Goal: Information Seeking & Learning: Compare options

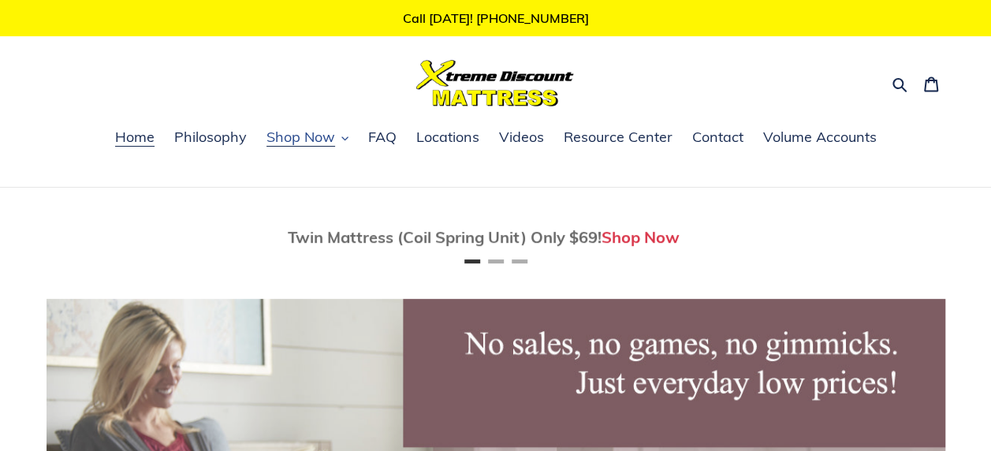
click at [323, 137] on span "Shop Now" at bounding box center [300, 137] width 69 height 19
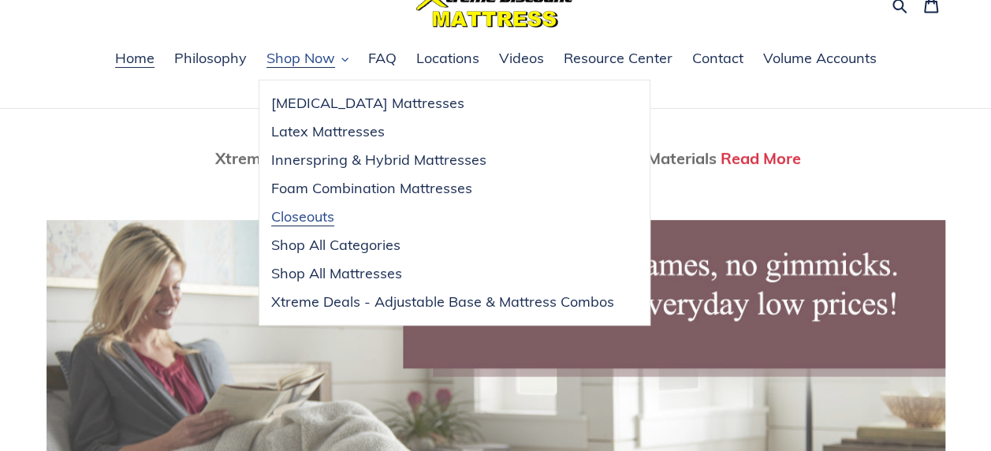
scroll to position [0, 1797]
click at [335, 161] on span "Innerspring & Hybrid Mattresses" at bounding box center [378, 160] width 215 height 19
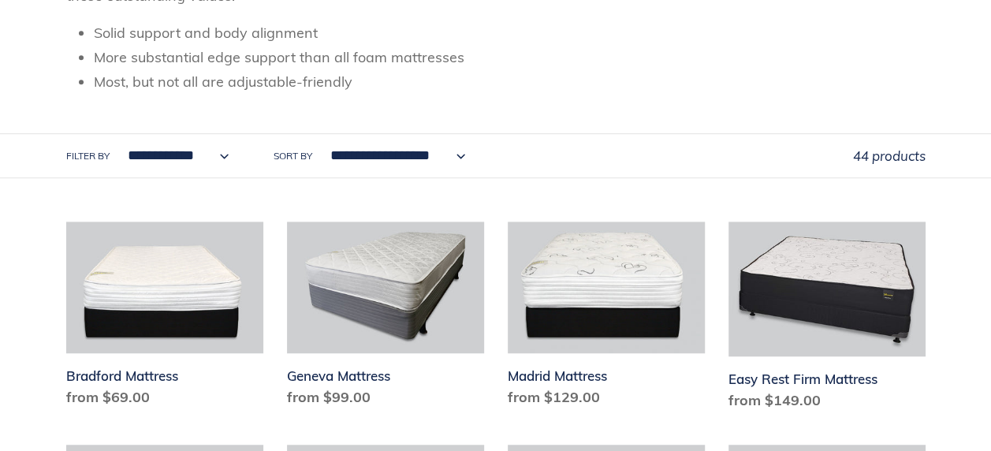
scroll to position [552, 0]
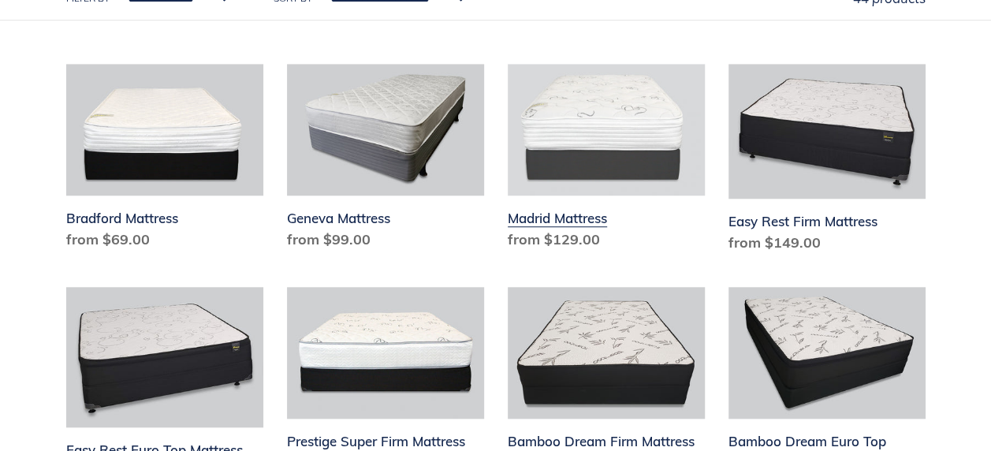
click at [530, 218] on link "Madrid Mattress" at bounding box center [606, 160] width 197 height 192
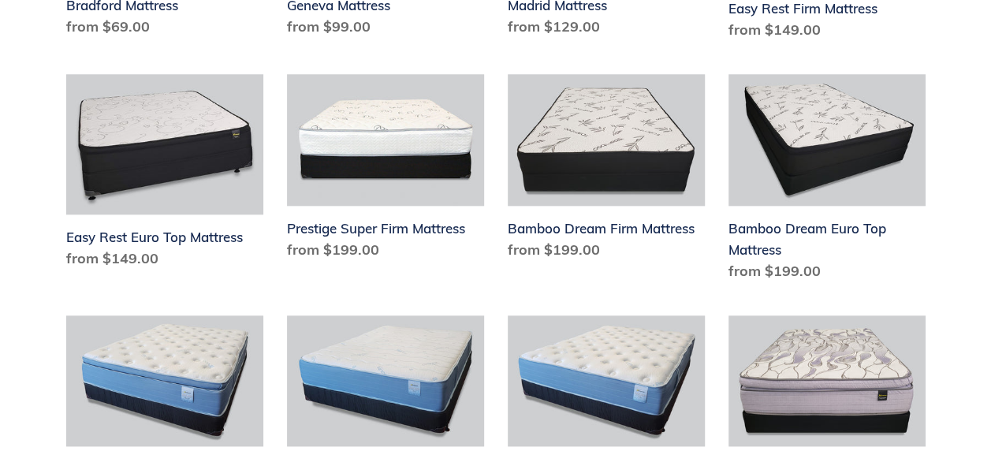
scroll to position [788, 0]
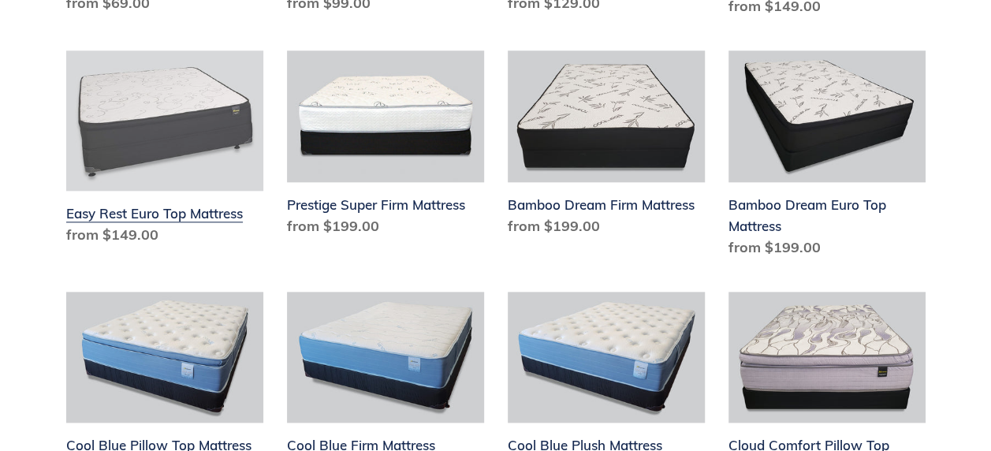
click at [132, 209] on link "Easy Rest Euro Top Mattress" at bounding box center [164, 150] width 197 height 201
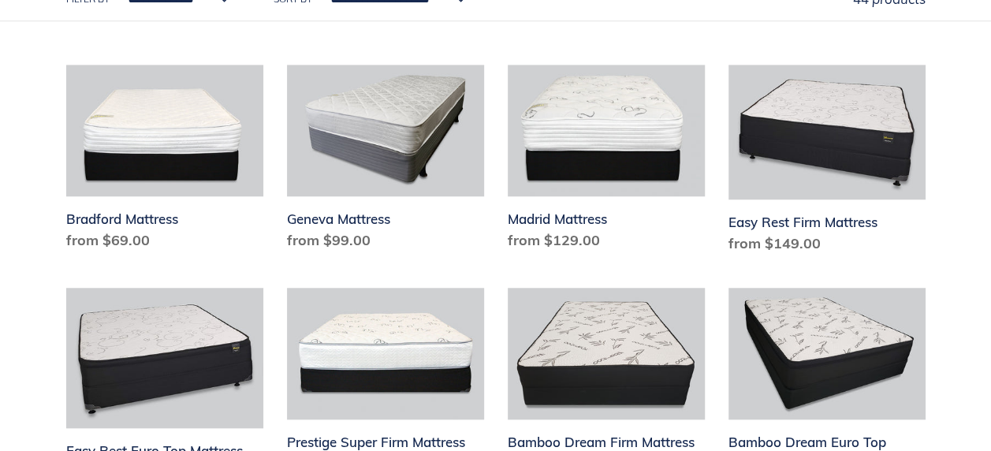
scroll to position [552, 0]
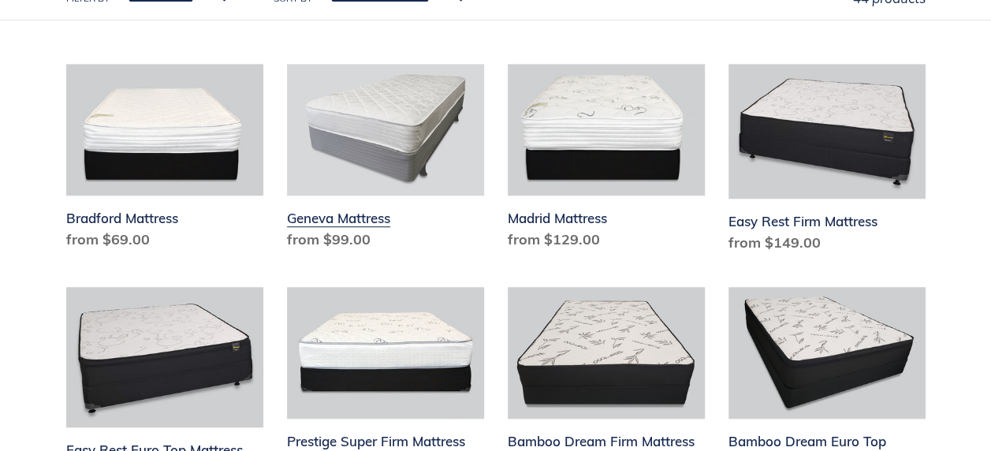
click at [356, 211] on link "Geneva Mattress" at bounding box center [385, 160] width 197 height 192
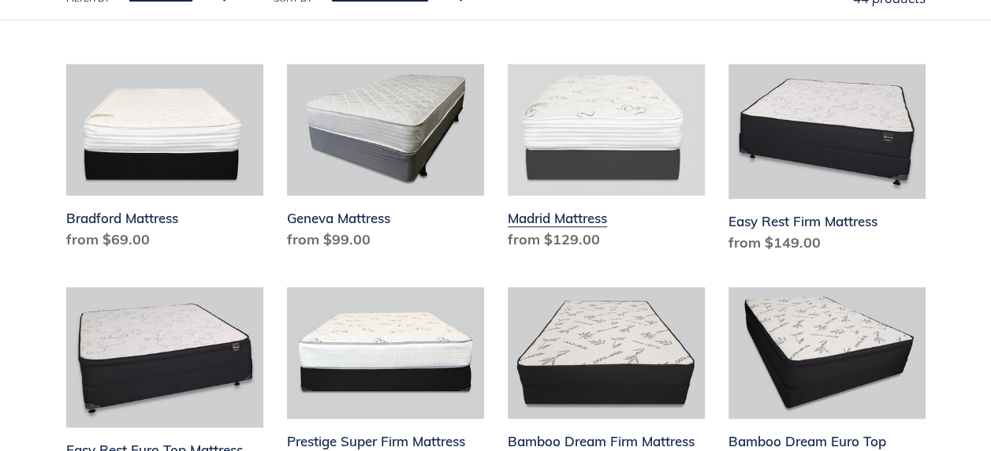
click at [550, 219] on link "Madrid Mattress" at bounding box center [606, 160] width 197 height 192
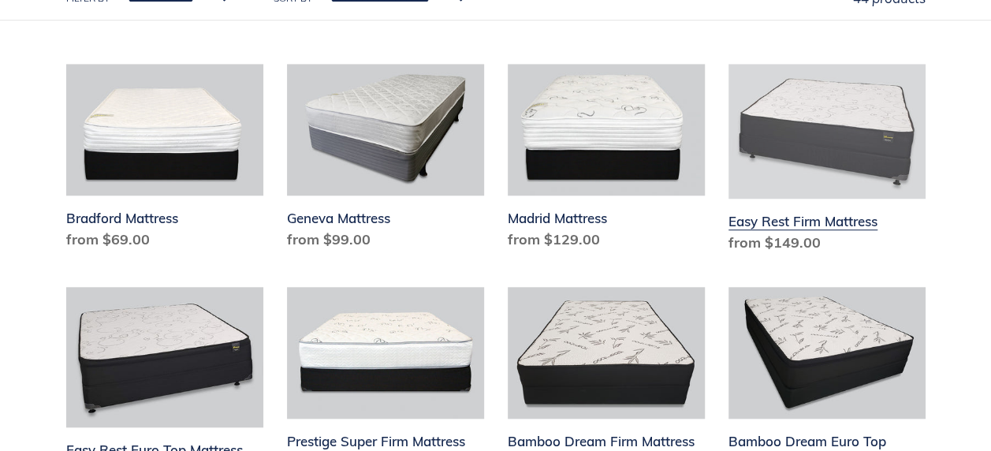
click at [841, 224] on link "Easy Rest Firm Mattress" at bounding box center [826, 161] width 197 height 195
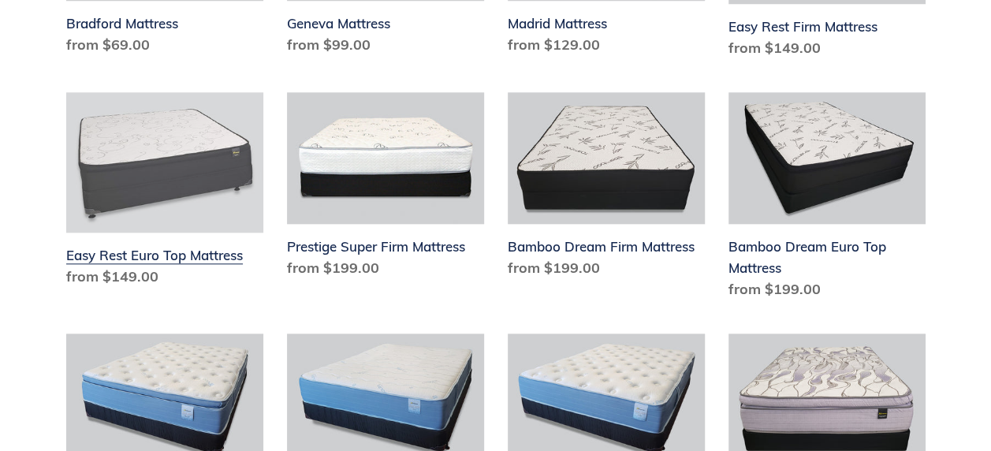
scroll to position [788, 0]
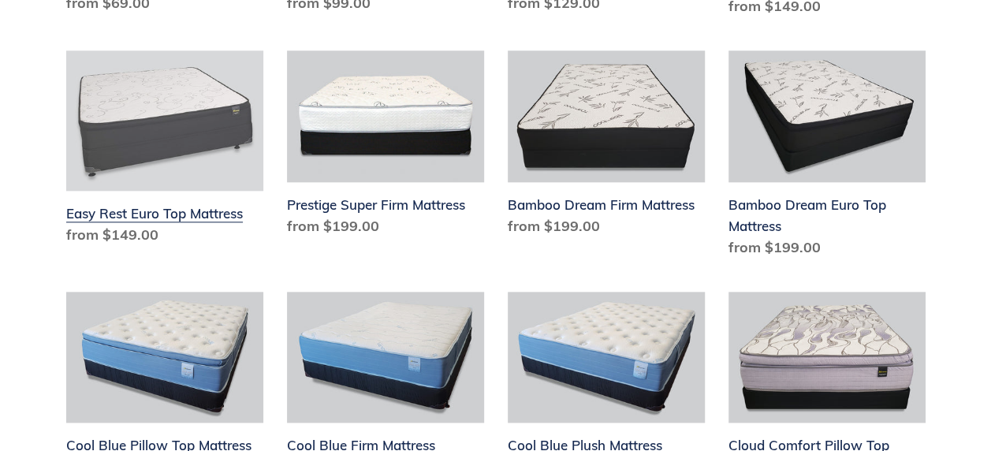
click at [172, 210] on link "Easy Rest Euro Top Mattress" at bounding box center [164, 150] width 197 height 201
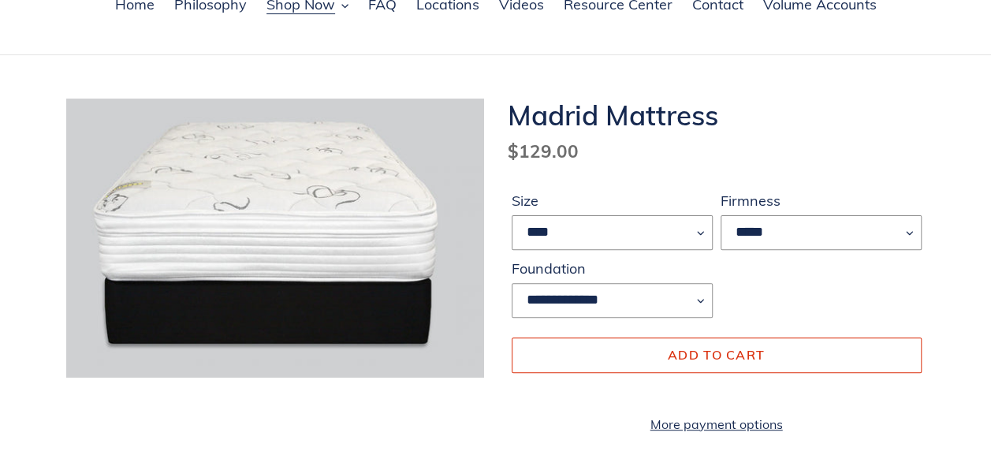
scroll to position [158, 0]
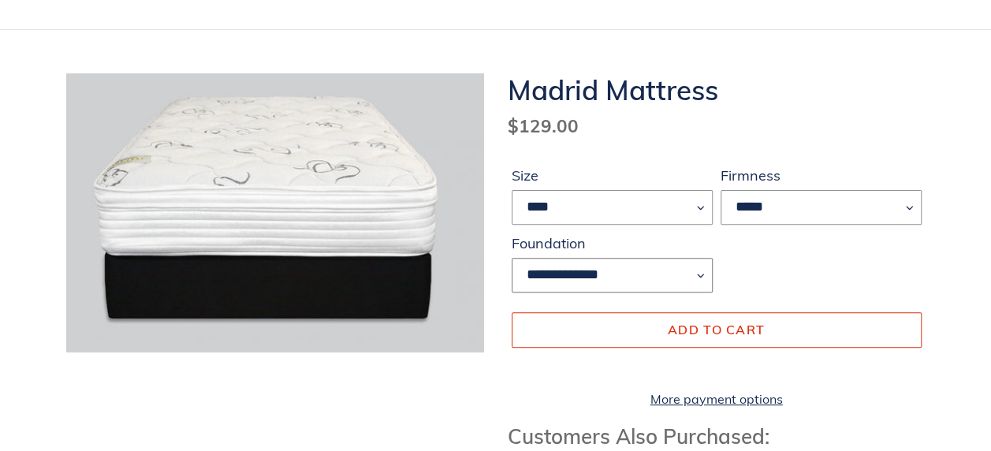
click at [684, 278] on select "**********" at bounding box center [612, 275] width 201 height 35
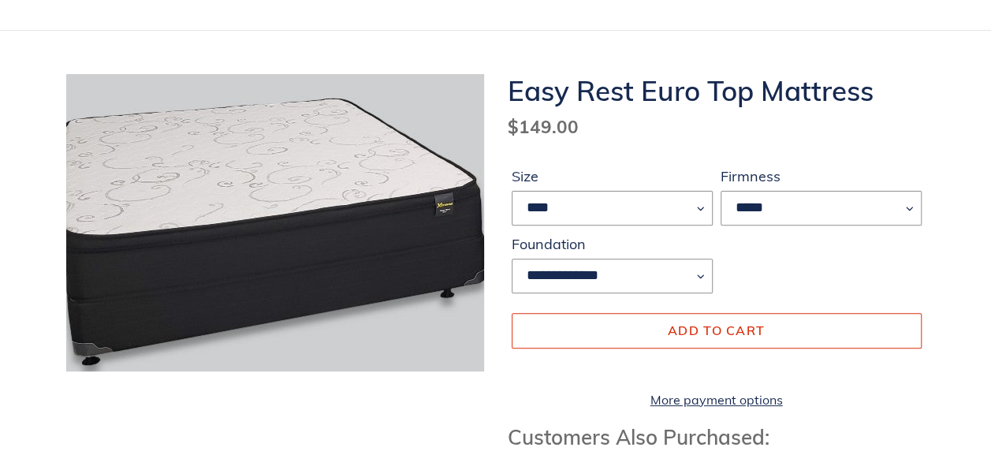
scroll to position [158, 0]
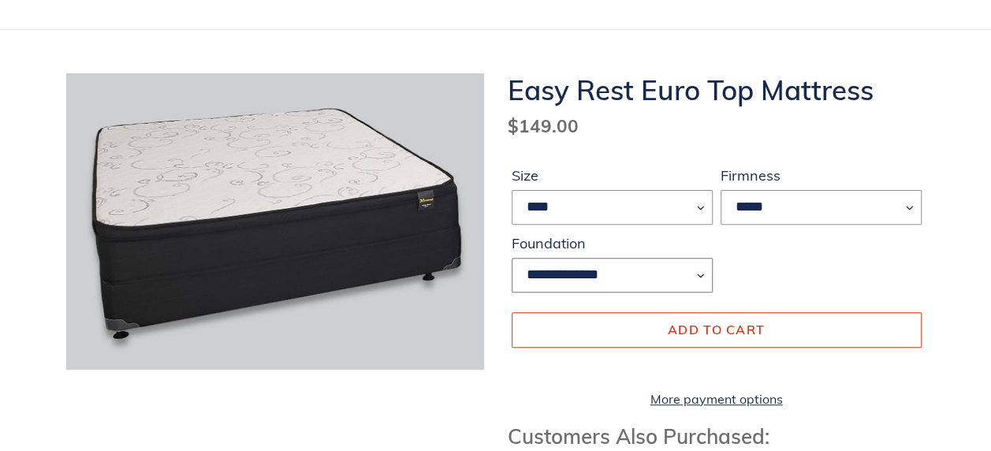
click at [563, 272] on select "**********" at bounding box center [612, 275] width 201 height 35
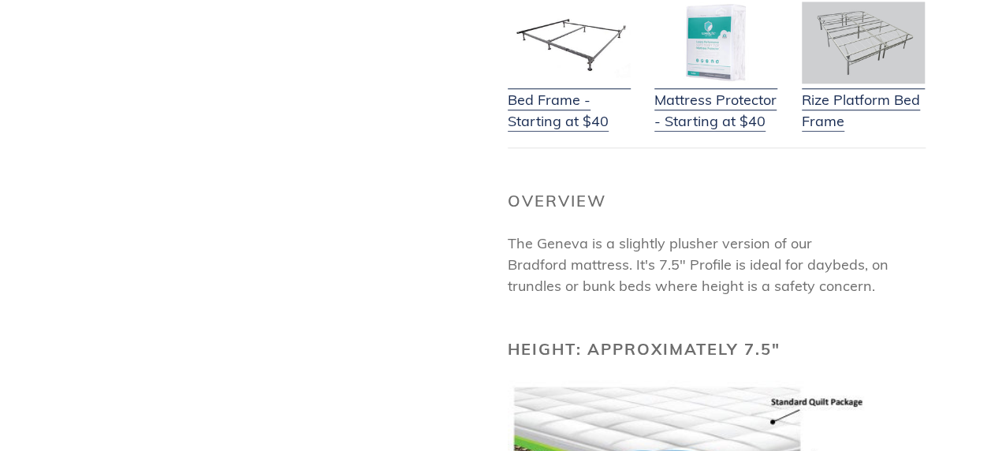
scroll to position [631, 0]
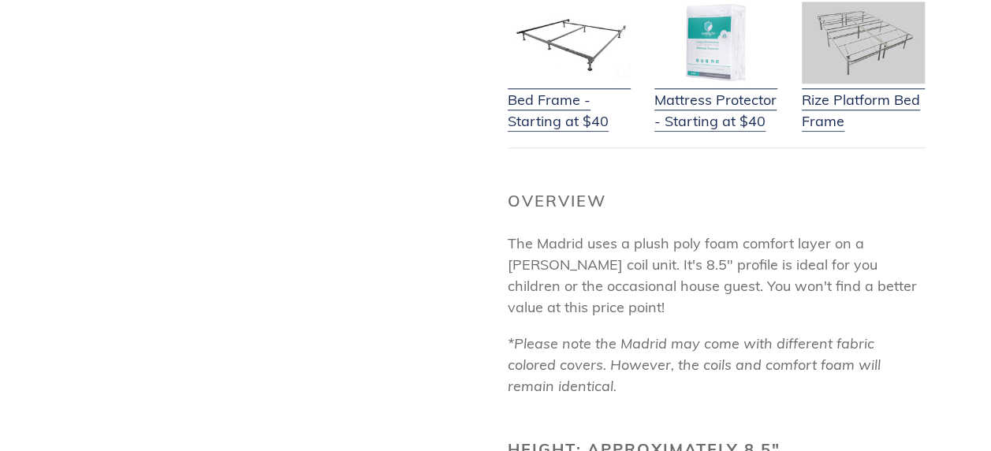
scroll to position [473, 0]
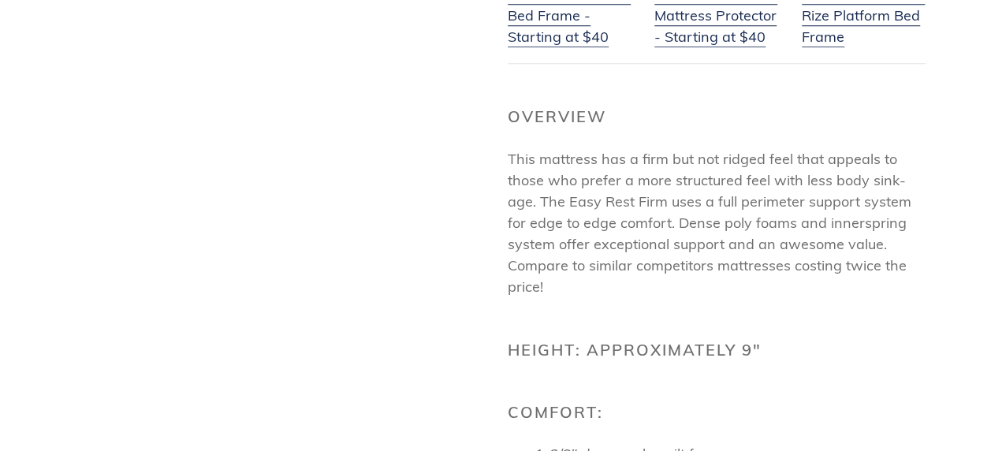
scroll to position [709, 0]
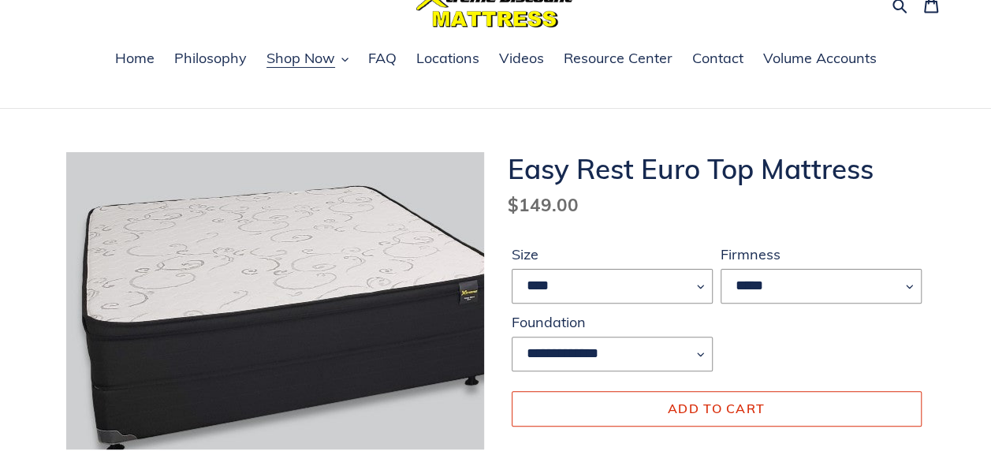
scroll to position [79, 0]
